Goal: Task Accomplishment & Management: Use online tool/utility

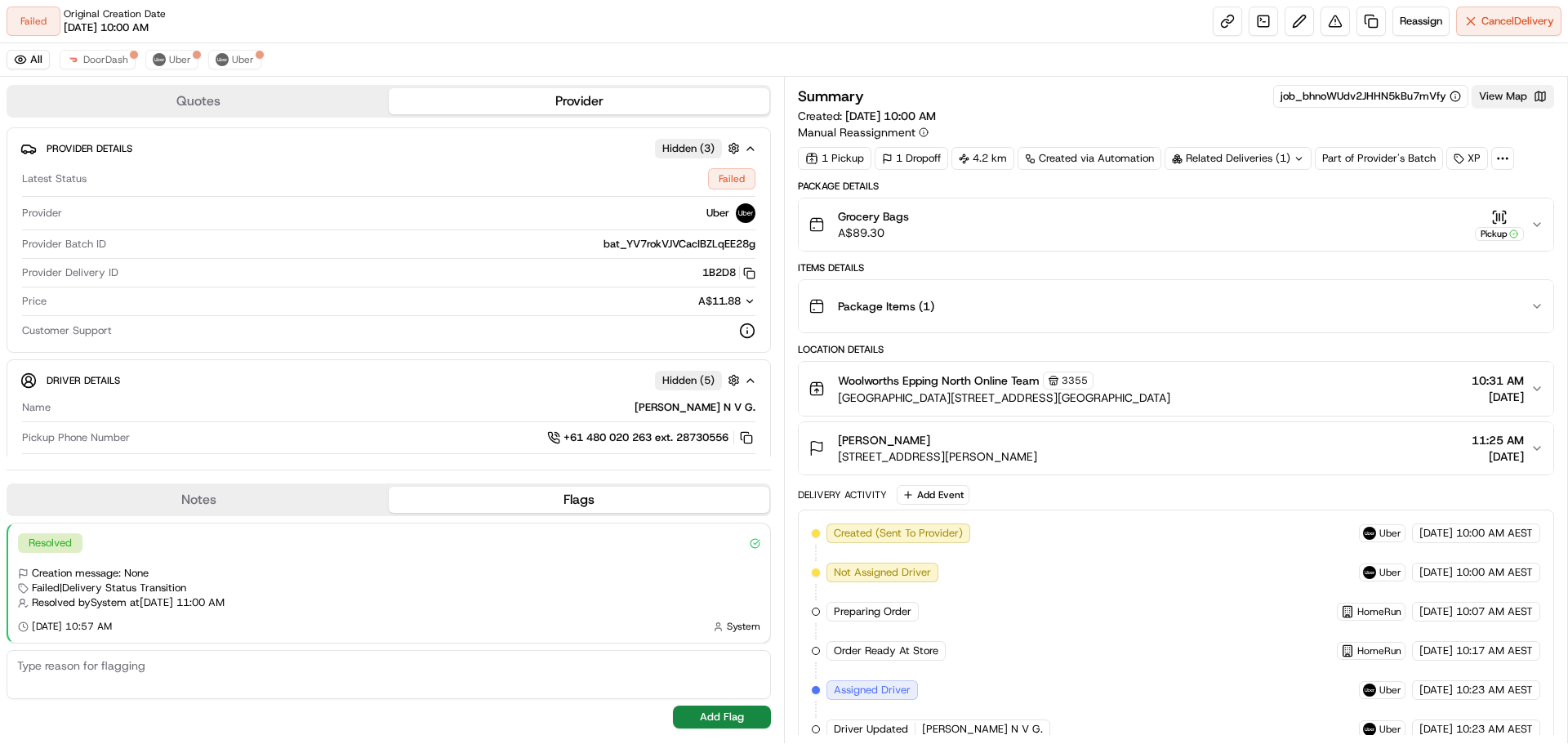
click at [1515, 102] on button "View Map" at bounding box center [1513, 96] width 82 height 23
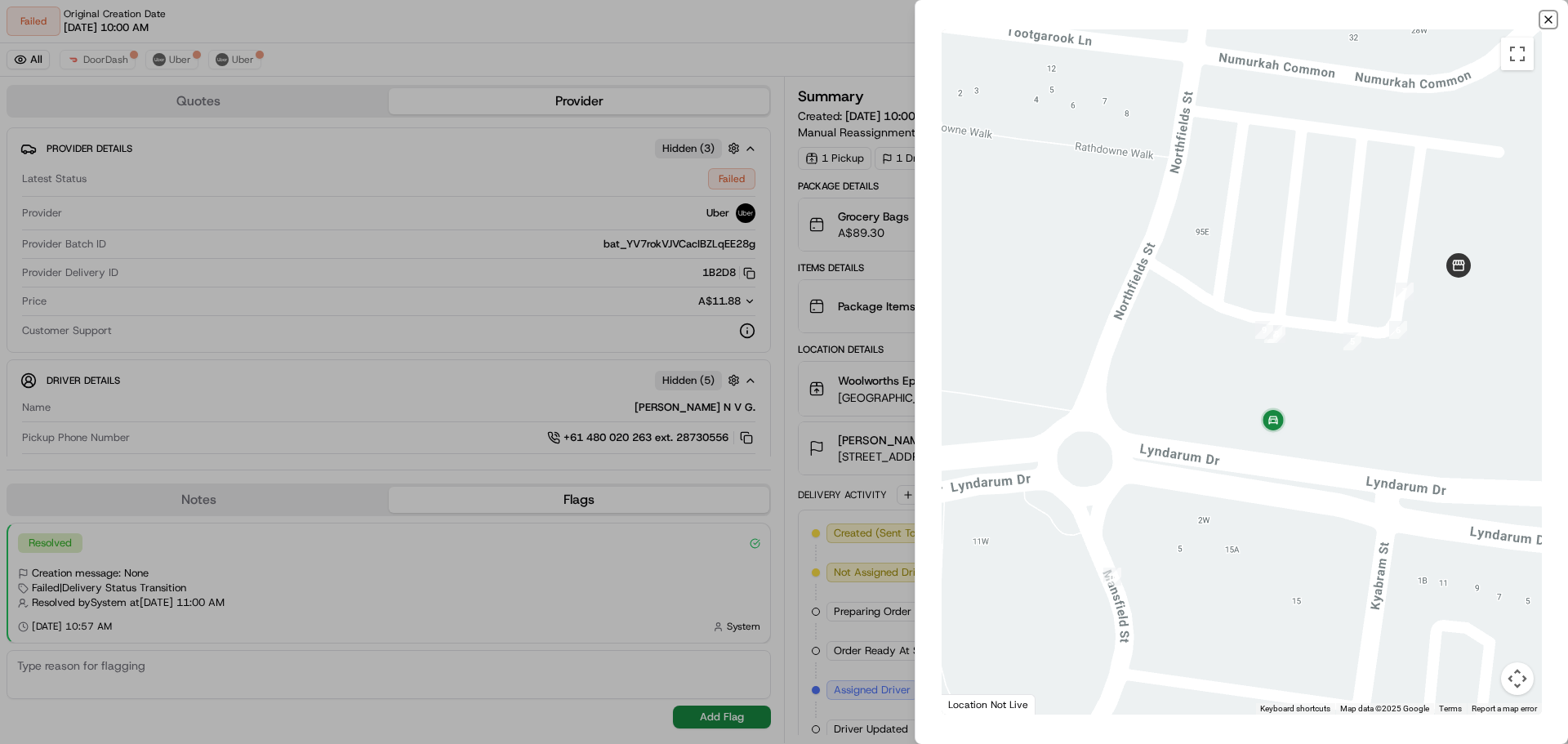
click at [1547, 16] on icon "button" at bounding box center [1549, 19] width 13 height 13
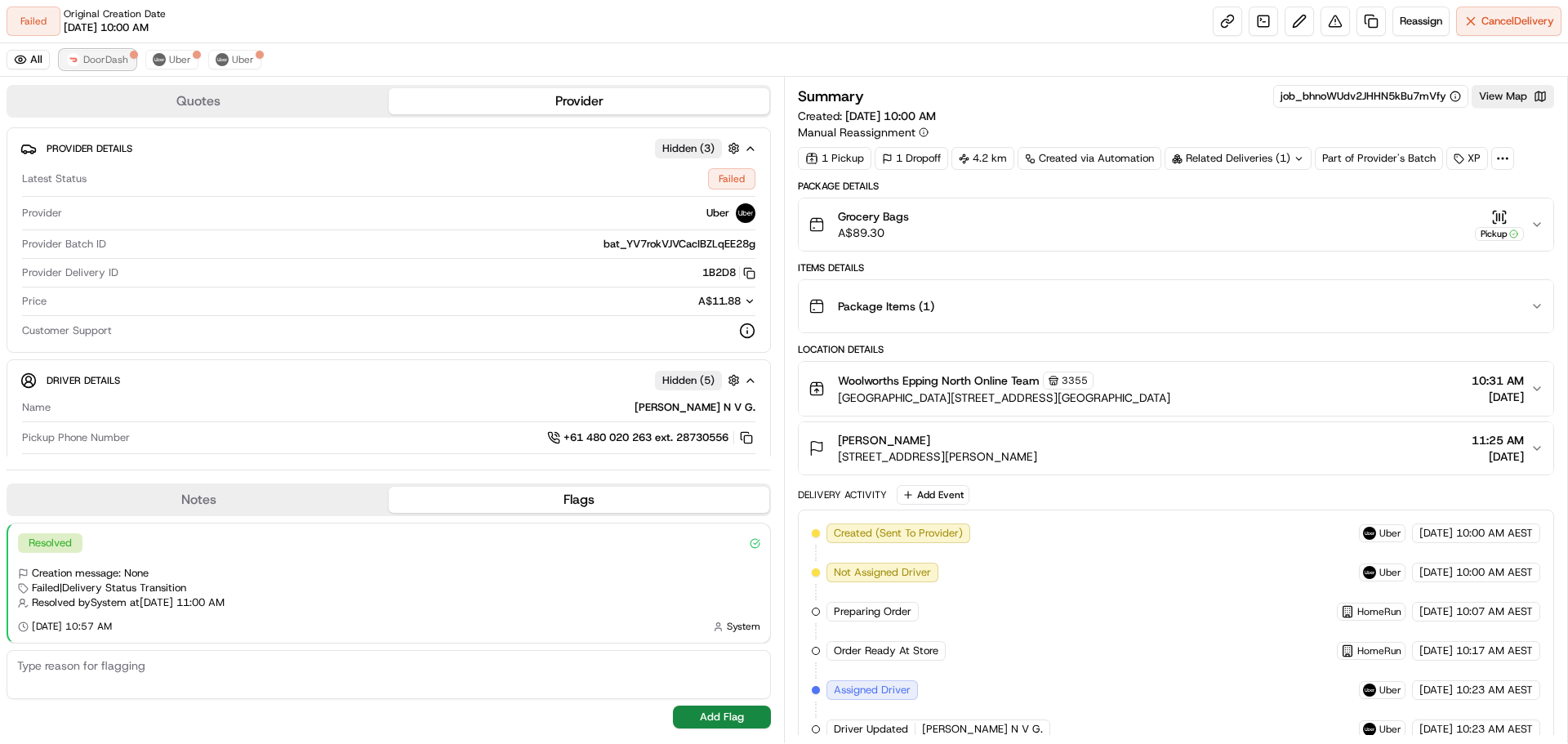
click at [99, 65] on span "DoorDash" at bounding box center [105, 60] width 45 height 13
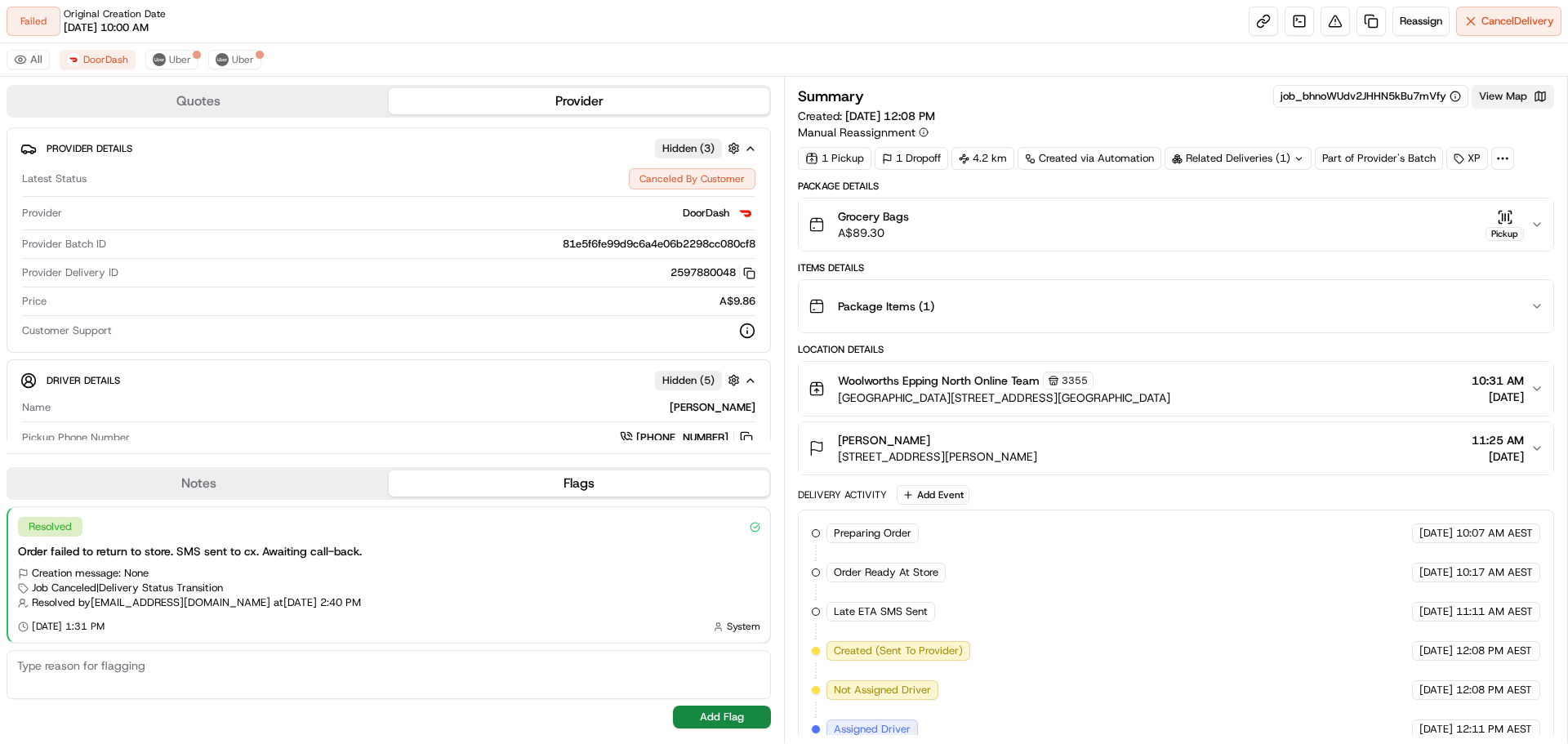
click at [1537, 93] on button "View Map" at bounding box center [1513, 96] width 82 height 23
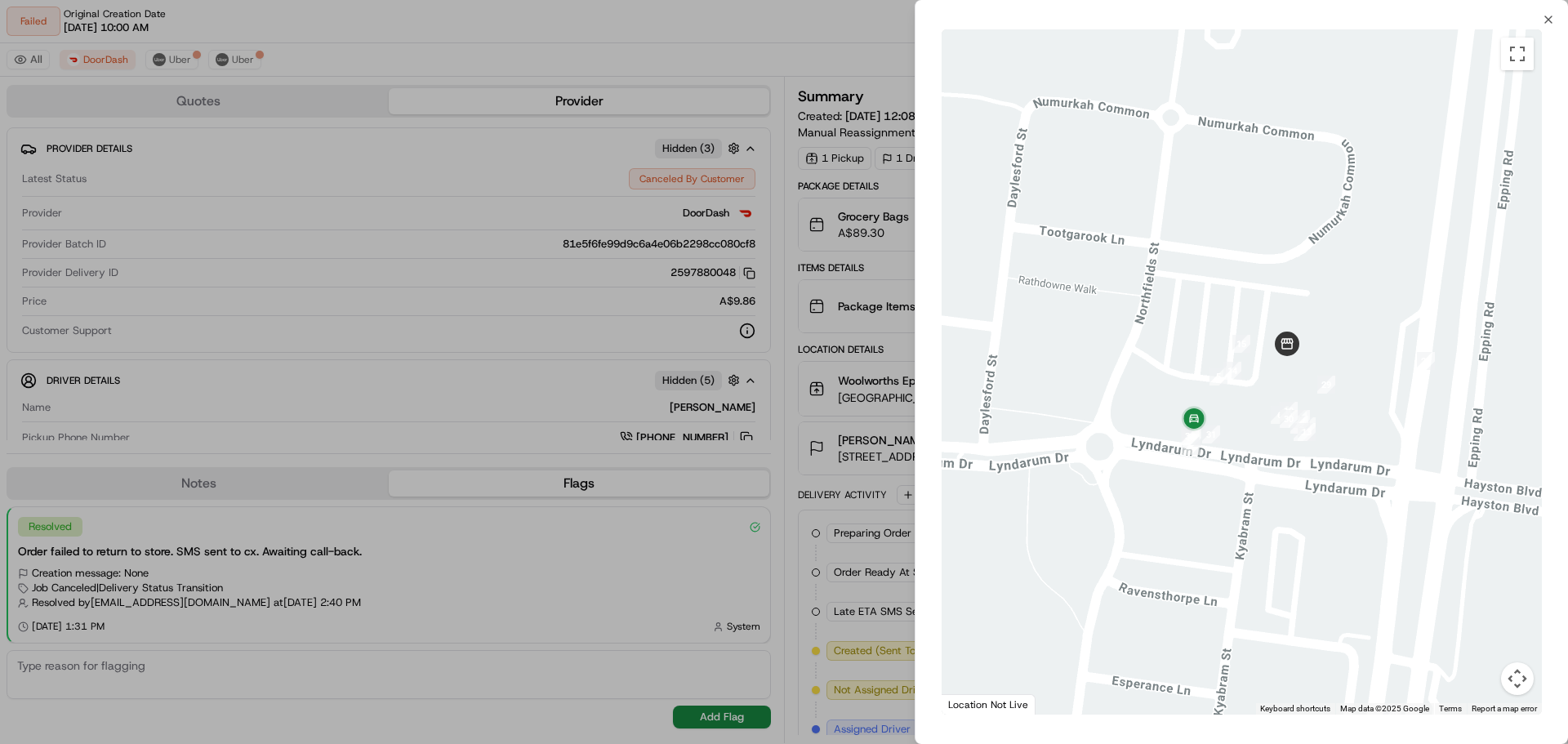
click at [701, 161] on div at bounding box center [784, 372] width 1568 height 744
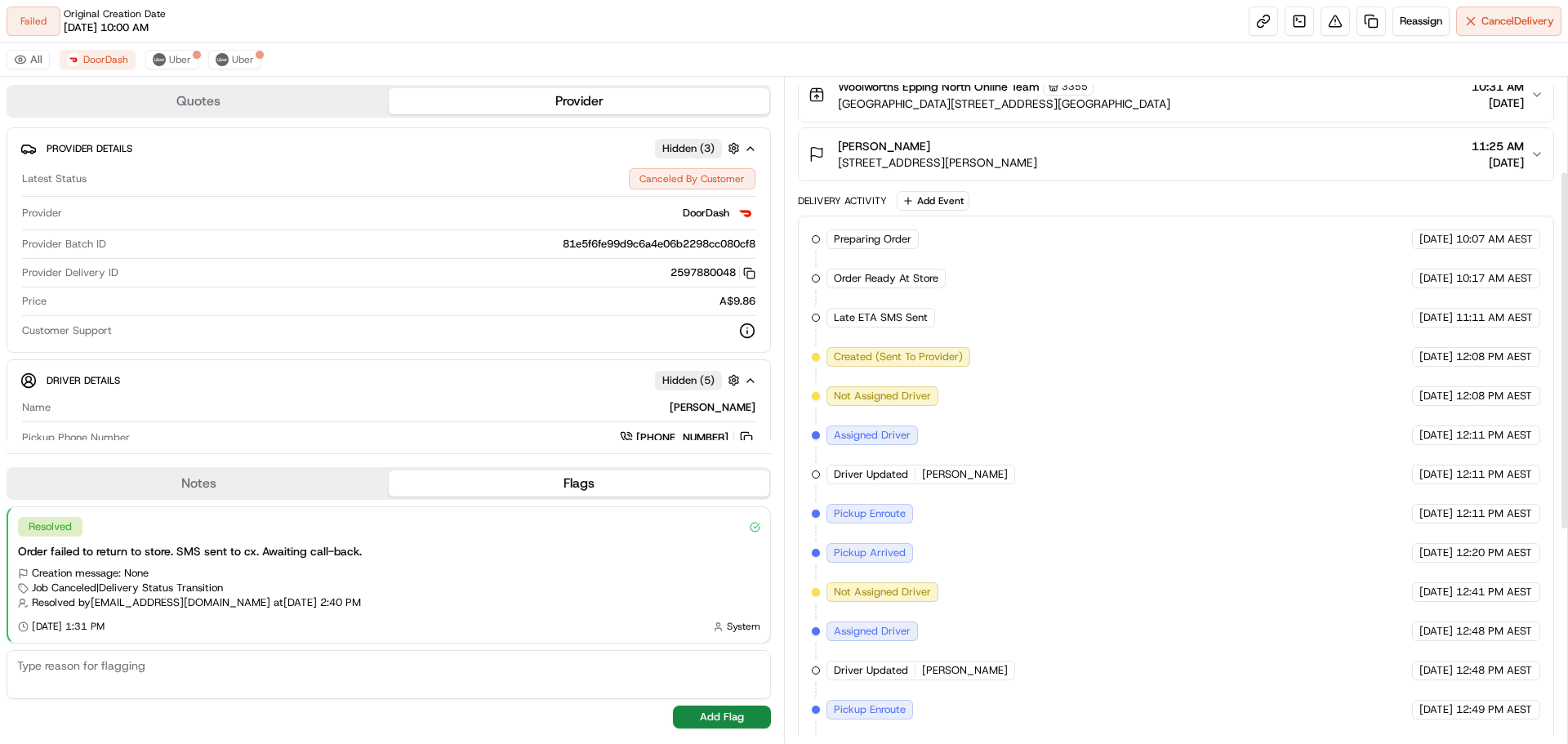
scroll to position [567, 0]
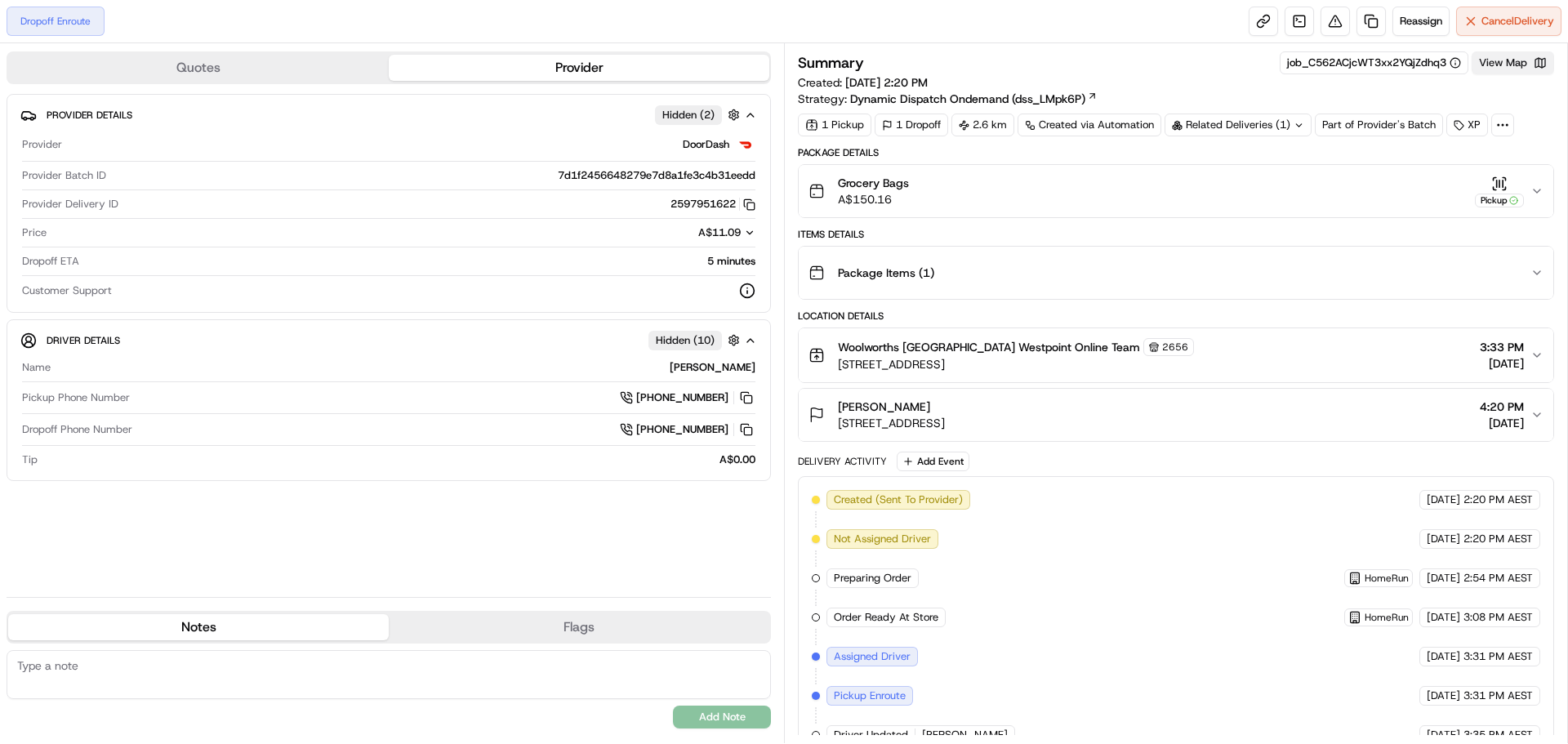
click at [1547, 61] on button "View Map" at bounding box center [1513, 63] width 82 height 23
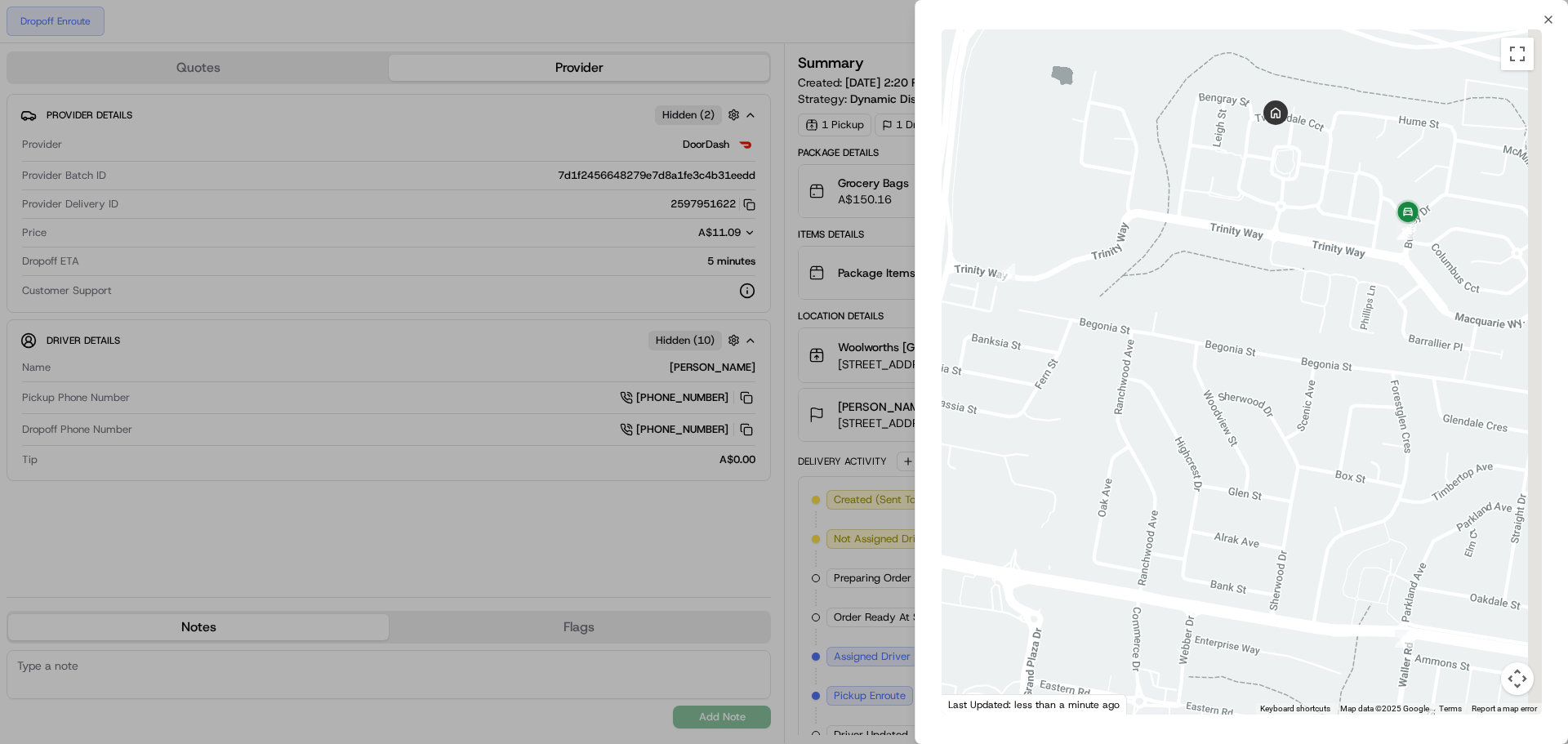
drag, startPoint x: 1501, startPoint y: 235, endPoint x: 1357, endPoint y: 263, distance: 146.7
click at [1357, 263] on div at bounding box center [1241, 372] width 600 height 685
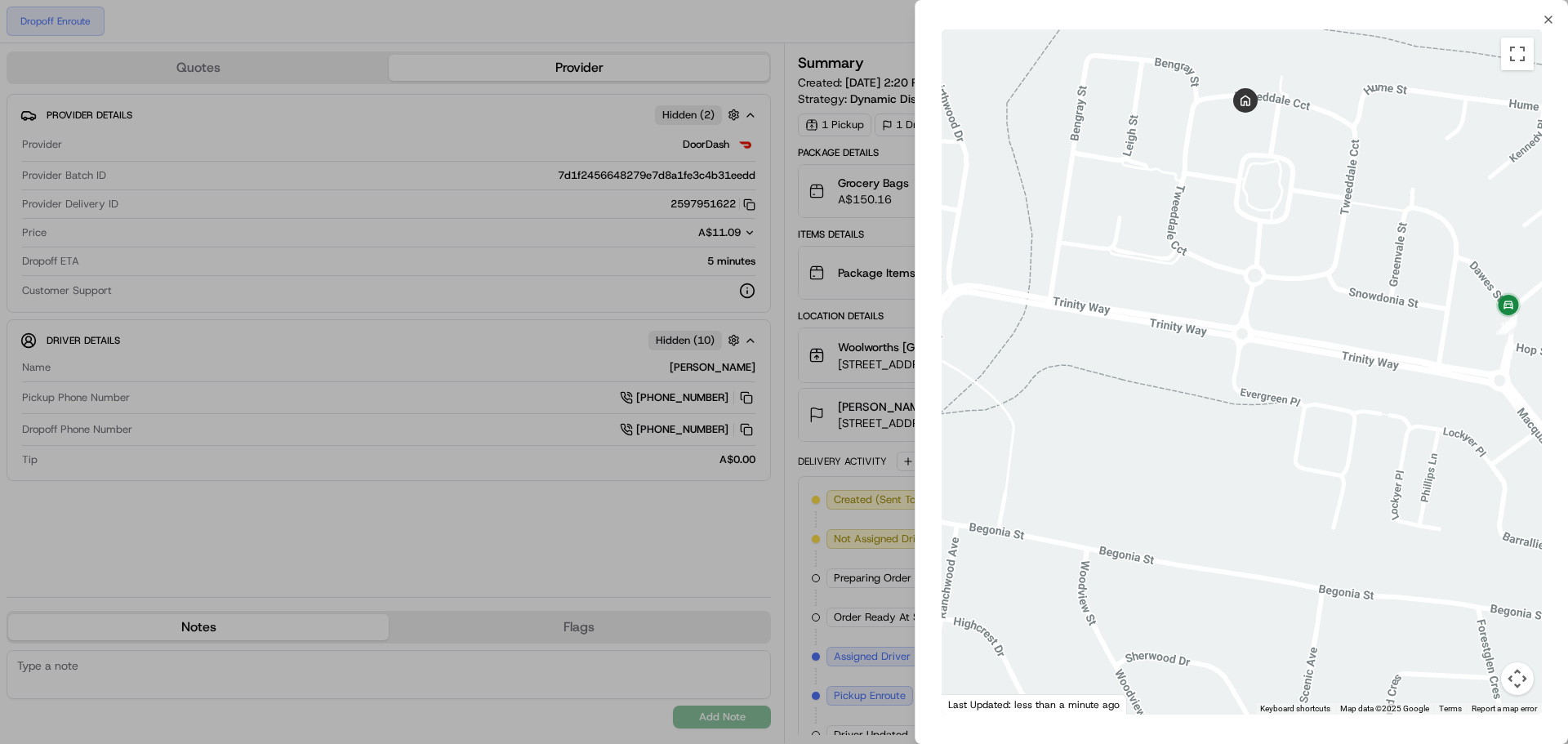
drag, startPoint x: 1218, startPoint y: 217, endPoint x: 1234, endPoint y: 228, distance: 19.4
click at [1233, 230] on div at bounding box center [1241, 372] width 600 height 685
click at [1544, 18] on icon "button" at bounding box center [1549, 19] width 13 height 13
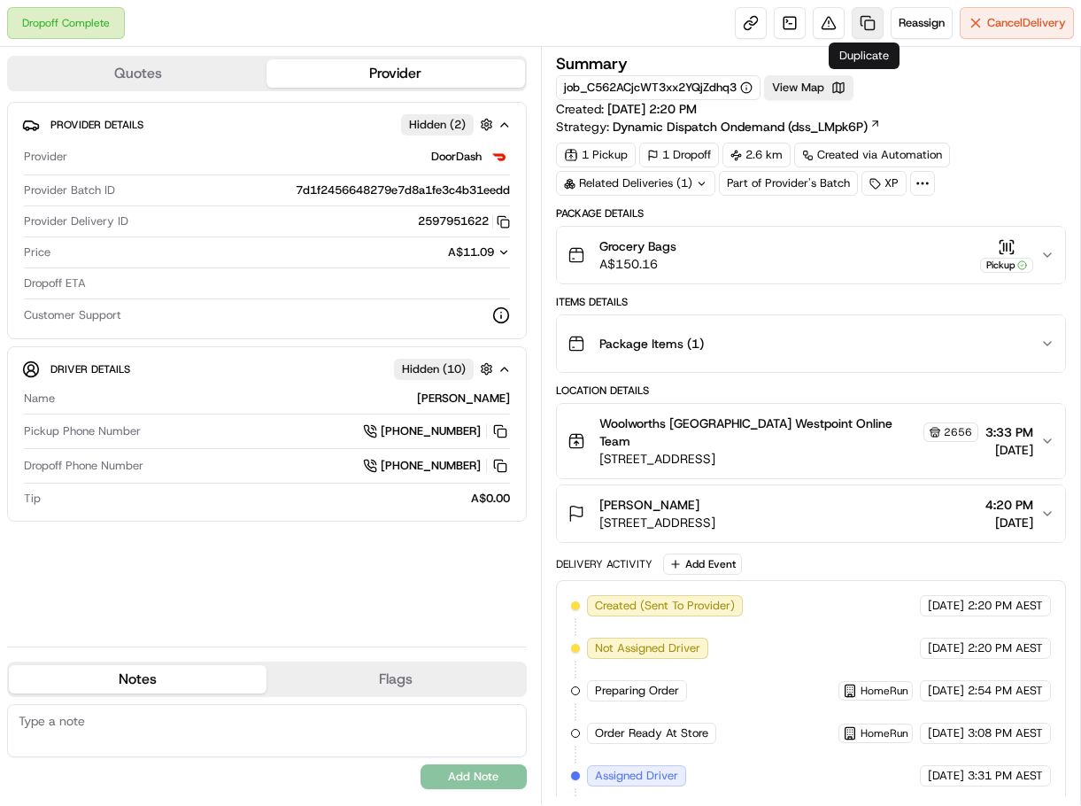
click at [868, 27] on link at bounding box center [868, 23] width 32 height 32
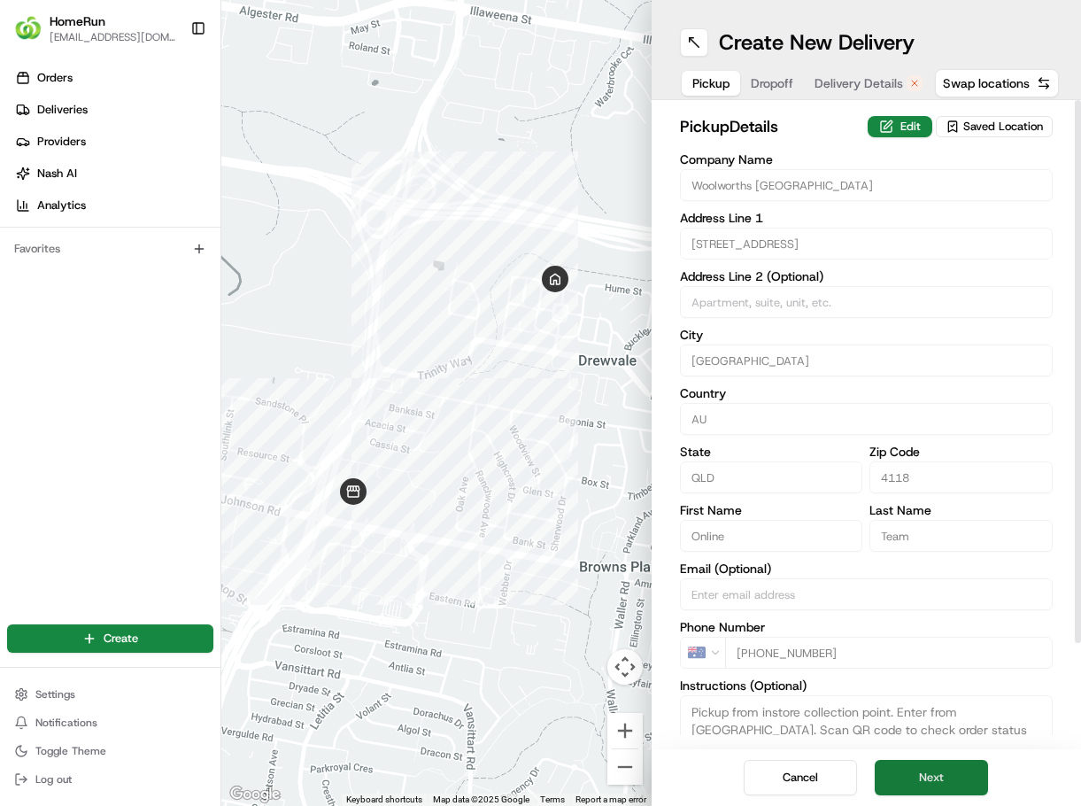
click at [931, 770] on button "Next" at bounding box center [931, 777] width 113 height 35
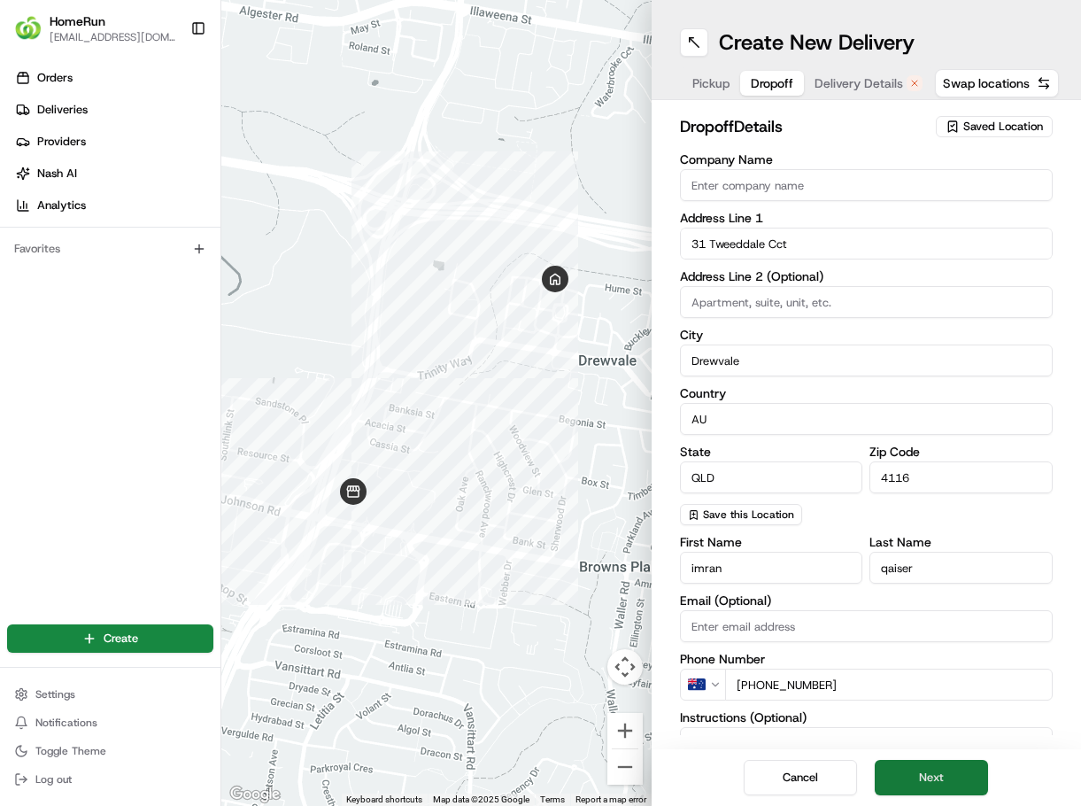
click at [930, 770] on button "Next" at bounding box center [931, 777] width 113 height 35
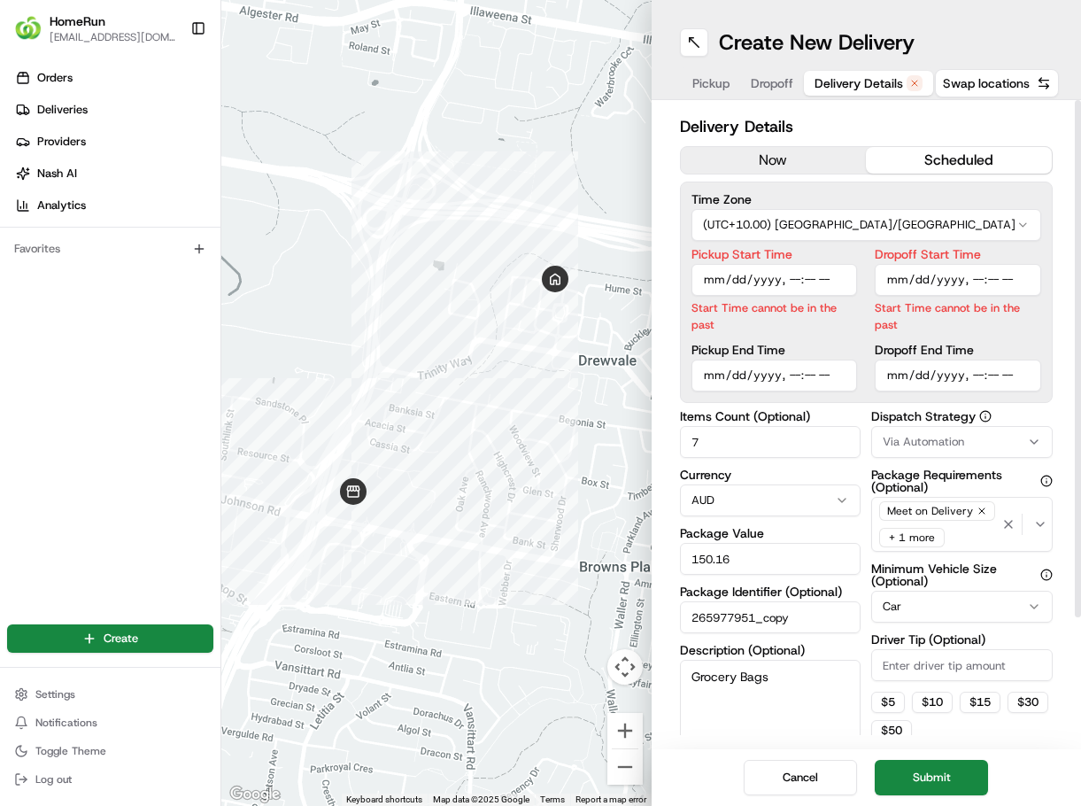
click at [740, 164] on button "now" at bounding box center [774, 160] width 186 height 27
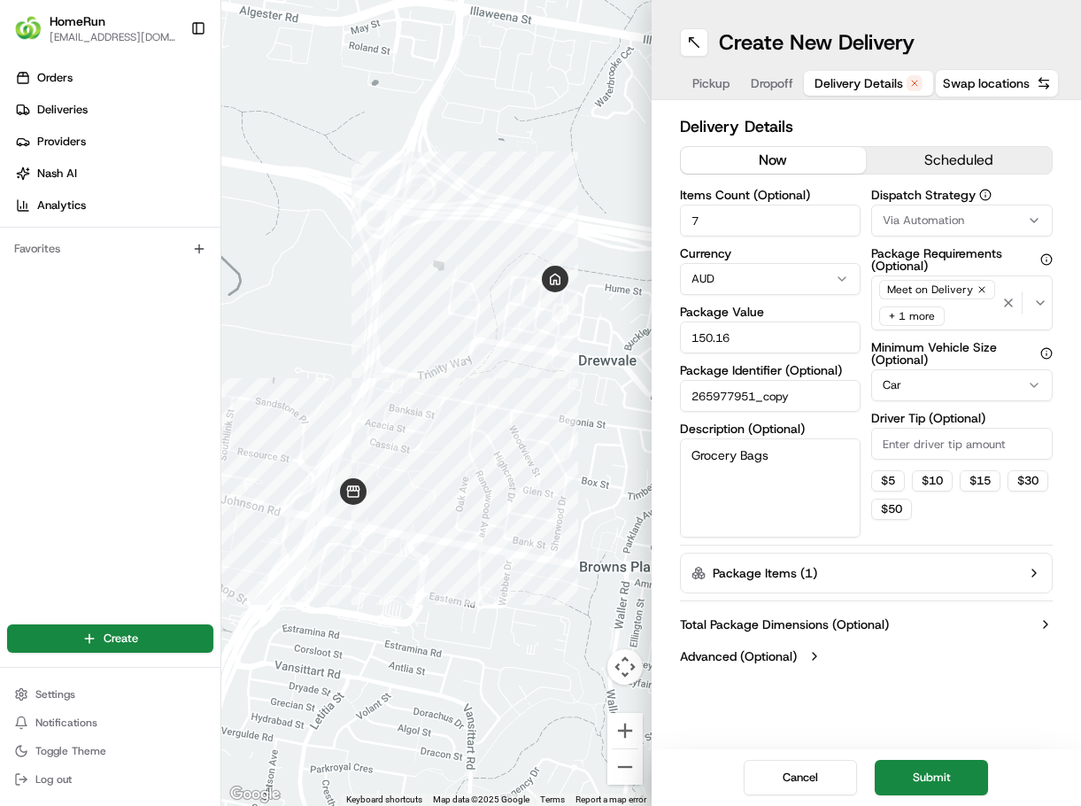
click at [967, 771] on button "Submit" at bounding box center [931, 777] width 113 height 35
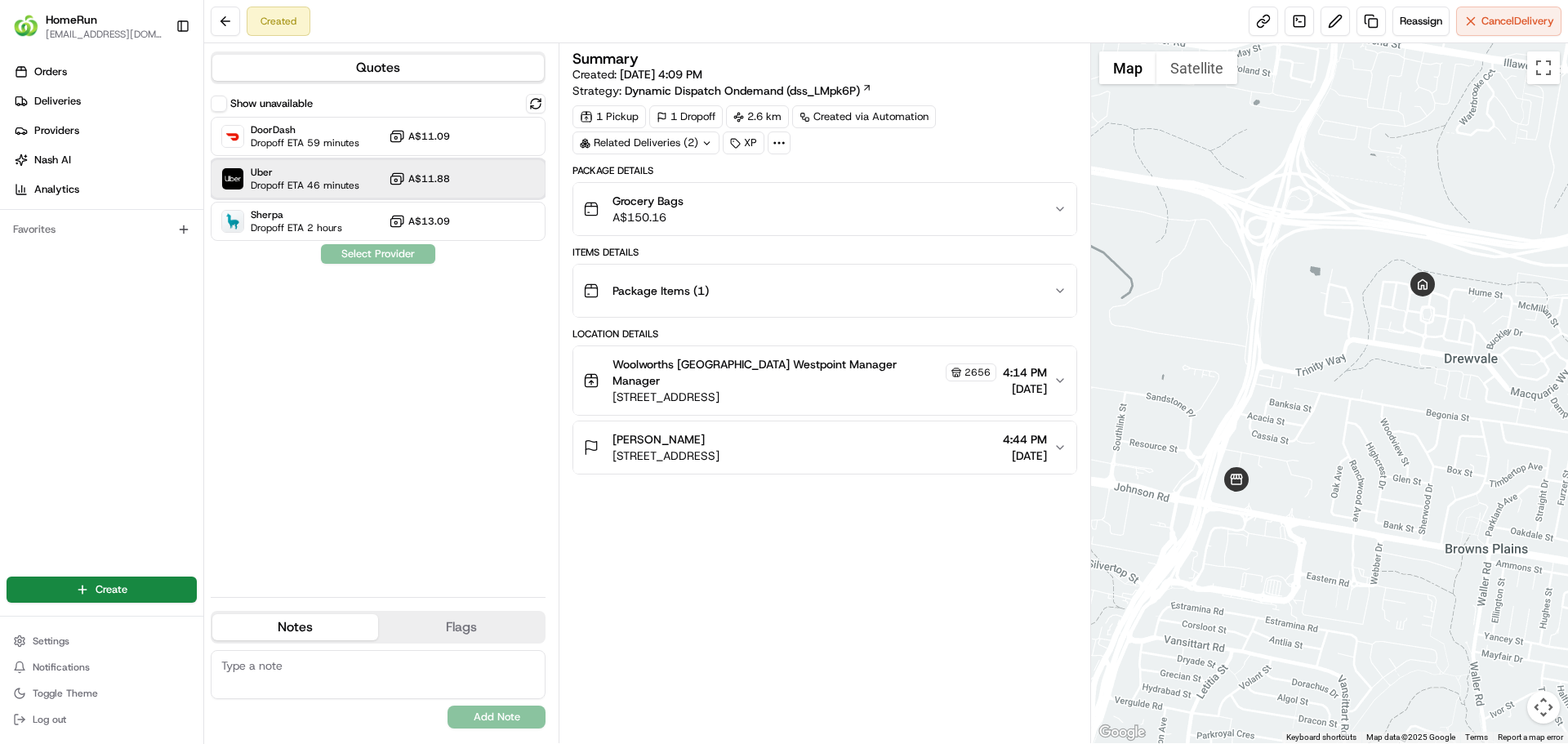
click at [289, 186] on span "Dropoff ETA 46 minutes" at bounding box center [305, 185] width 109 height 13
click at [339, 243] on div "Show unavailable DoorDash Dropoff ETA 59 minutes A$11.09 Uber Dropoff ETA 46 mi…" at bounding box center [377, 338] width 335 height 490
click at [351, 254] on button "Assign Provider" at bounding box center [378, 254] width 116 height 19
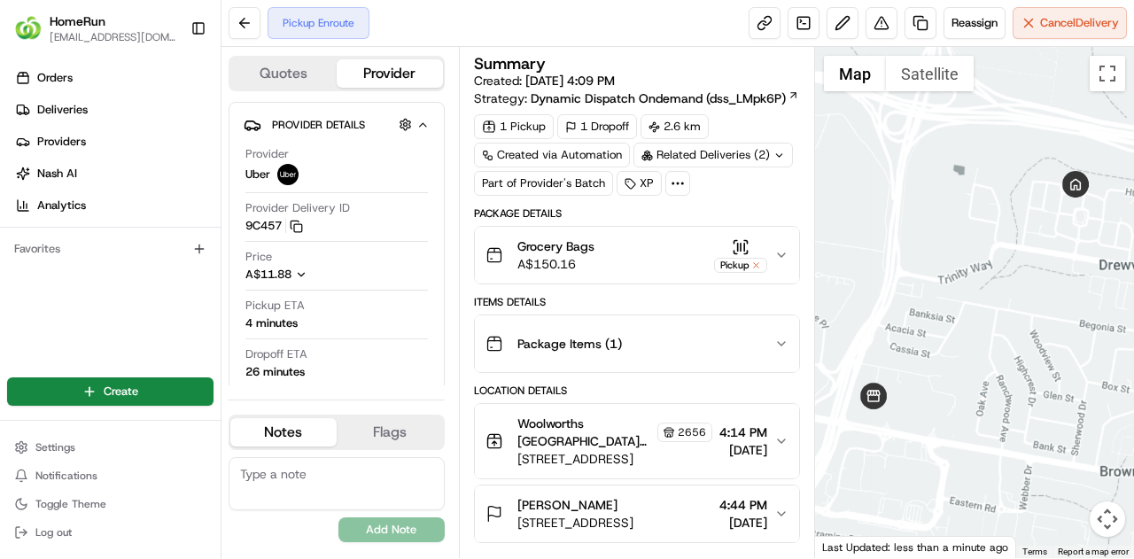
click at [506, 1] on div "Pickup Enroute Reassign Cancel Delivery" at bounding box center [677, 23] width 912 height 47
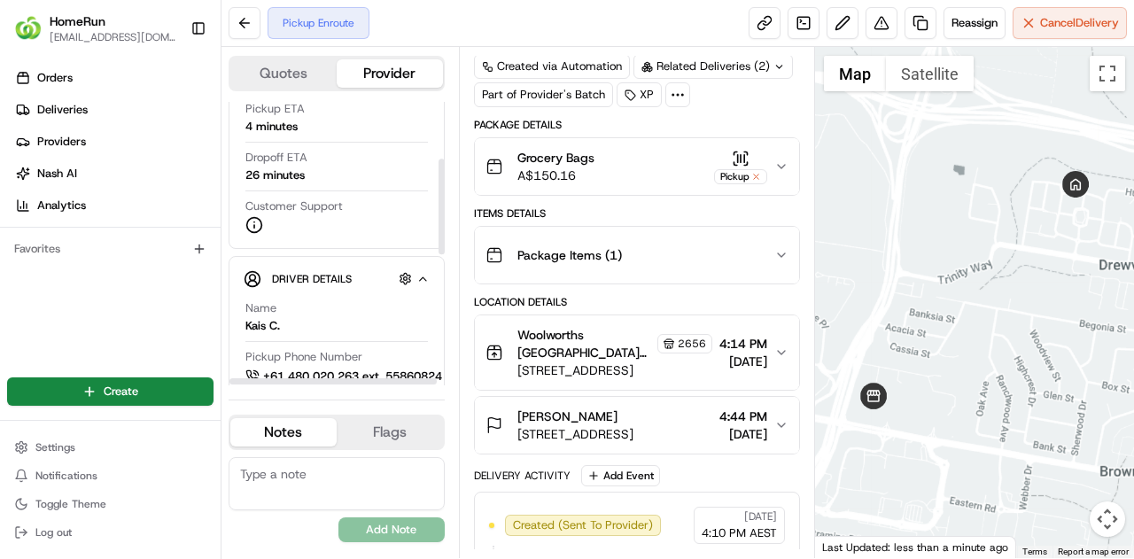
scroll to position [25, 0]
